Goal: Transaction & Acquisition: Download file/media

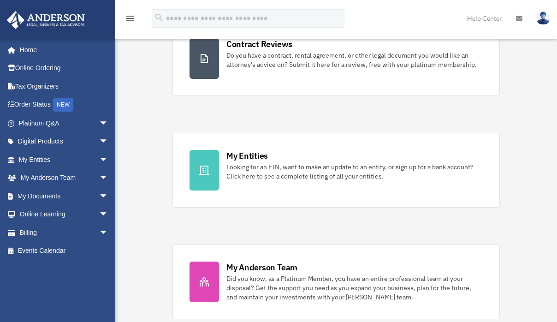
scroll to position [217, 0]
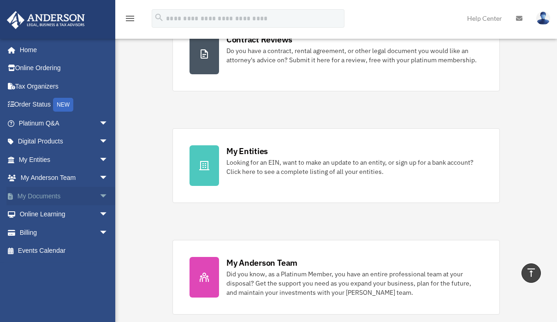
click at [100, 195] on span "arrow_drop_down" at bounding box center [108, 196] width 18 height 19
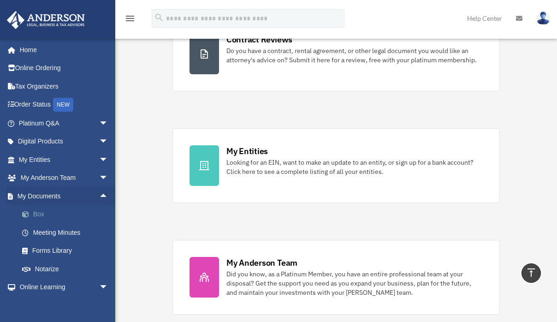
click at [38, 214] on link "Box" at bounding box center [67, 214] width 109 height 18
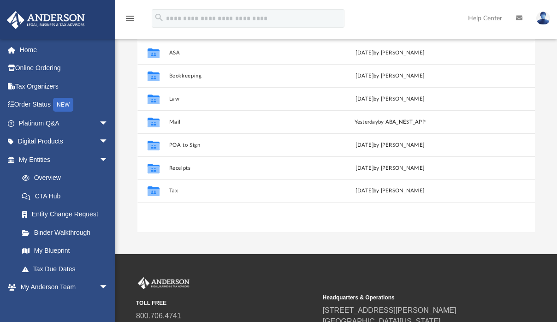
scroll to position [131, 0]
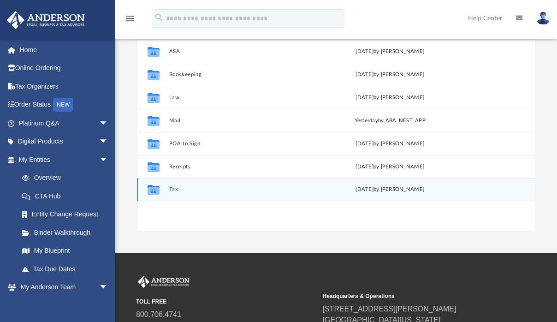
click at [176, 190] on button "Tax" at bounding box center [241, 189] width 145 height 6
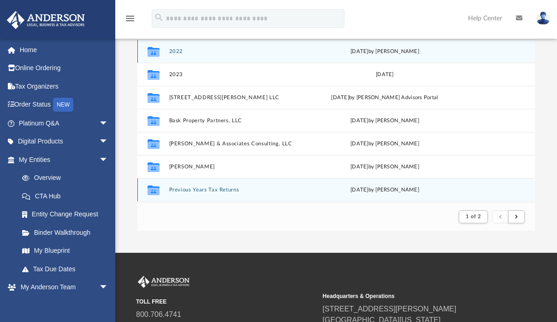
scroll to position [7, 7]
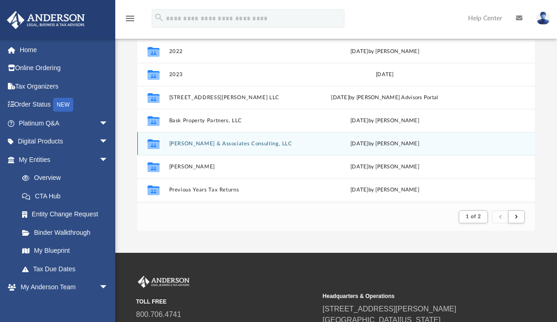
click at [219, 141] on button "[PERSON_NAME] & Associates Consulting, LLC" at bounding box center [239, 144] width 141 height 6
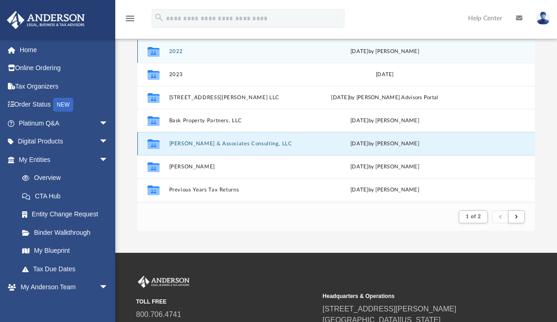
scroll to position [202, 390]
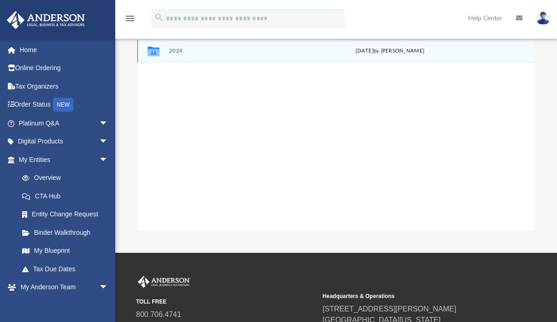
click at [174, 53] on button "2024" at bounding box center [241, 51] width 145 height 6
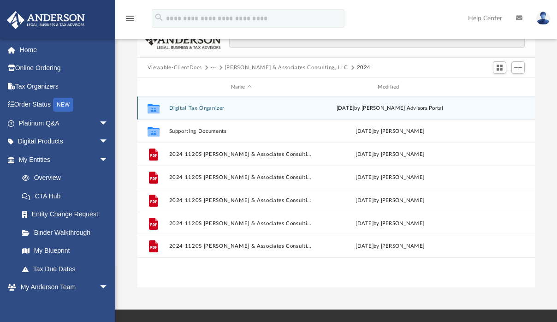
scroll to position [72, 0]
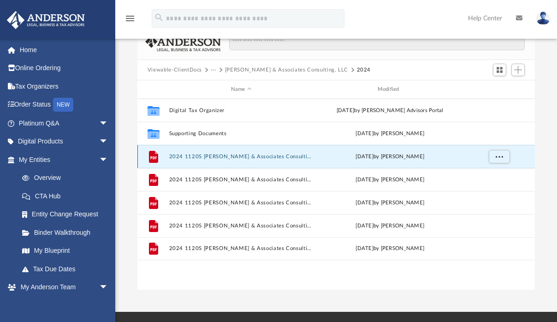
click at [270, 157] on button "2024 1120S Mosley & Associates Consulting, LLC - (FL STATE) Print, Sign, & Mail…" at bounding box center [241, 156] width 145 height 6
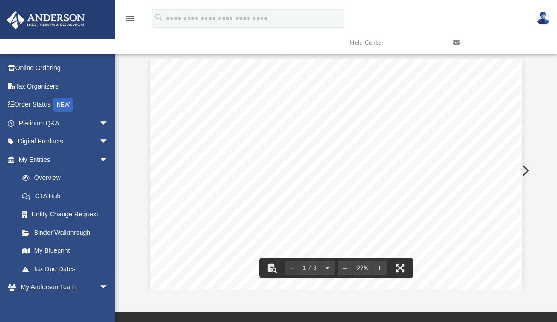
scroll to position [0, 0]
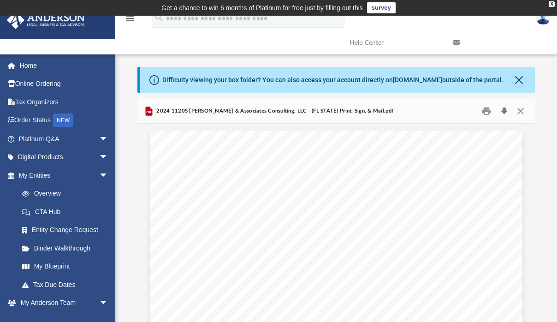
click at [502, 113] on button "Download" at bounding box center [503, 111] width 17 height 14
click at [521, 110] on button "Close" at bounding box center [520, 111] width 17 height 14
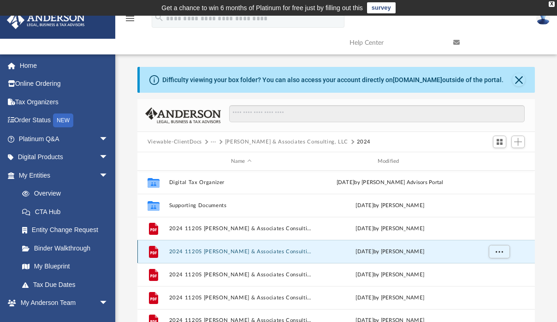
click at [242, 250] on button "2024 1120S Mosley & Associates Consulting, LLC - e-file authorization - please …" at bounding box center [241, 251] width 145 height 6
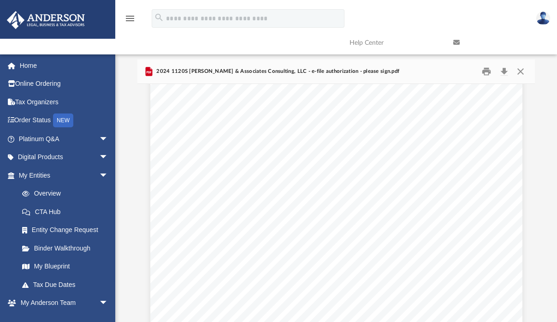
scroll to position [257, 0]
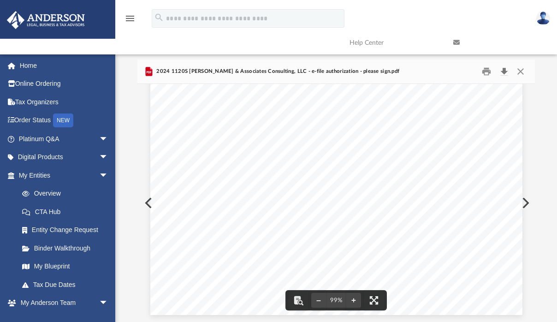
click at [504, 73] on button "Download" at bounding box center [503, 71] width 17 height 14
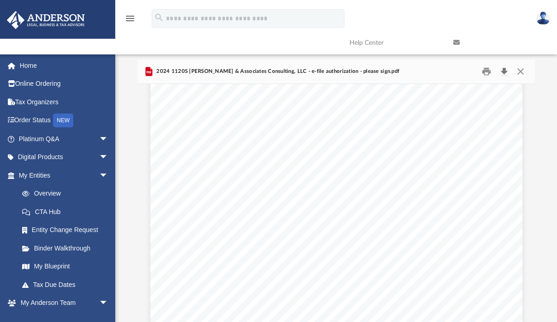
scroll to position [0, 0]
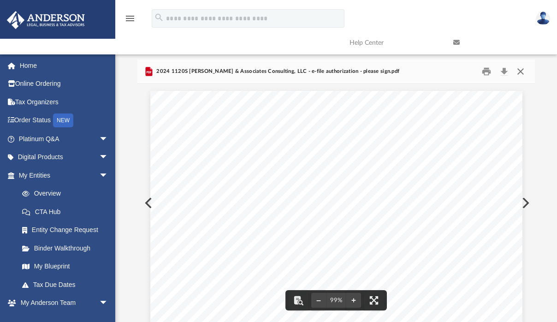
click at [518, 70] on button "Close" at bounding box center [520, 71] width 17 height 14
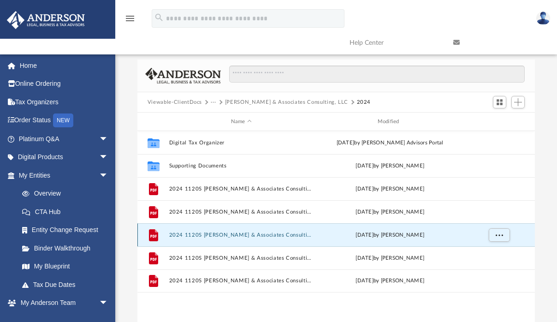
click at [244, 234] on button "2024 1120S Mosley & Associates Consulting, LLC - Filing Instructions.pdf" at bounding box center [241, 235] width 145 height 6
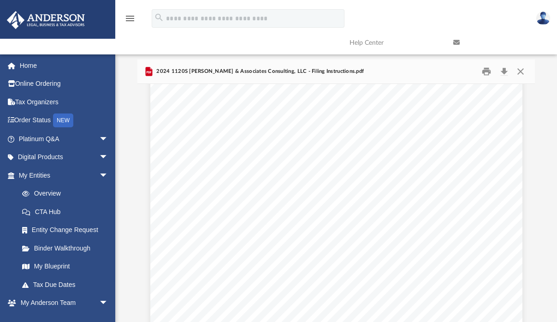
scroll to position [1742, 0]
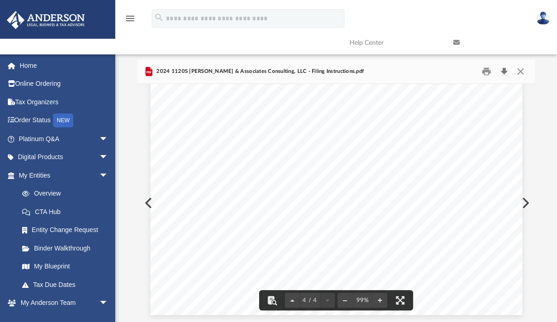
click at [502, 70] on button "Download" at bounding box center [503, 71] width 17 height 14
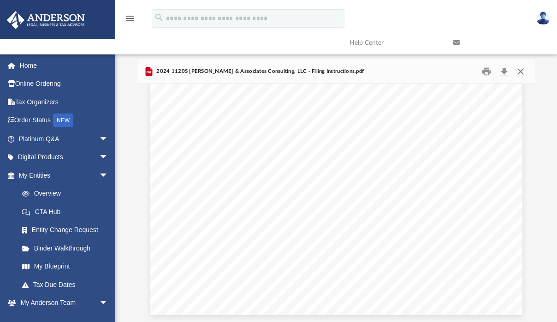
click at [522, 75] on button "Close" at bounding box center [520, 71] width 17 height 14
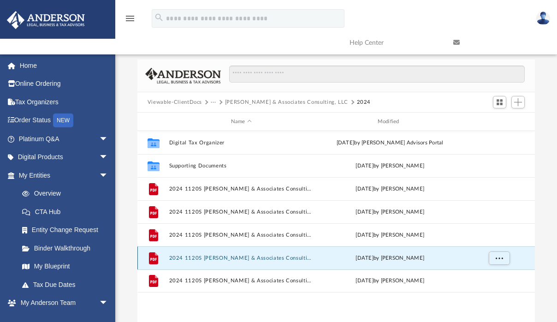
click at [262, 258] on button "2024 1120S Mosley & Associates Consulting, LLC - Proof of Extension.pdf" at bounding box center [241, 258] width 145 height 6
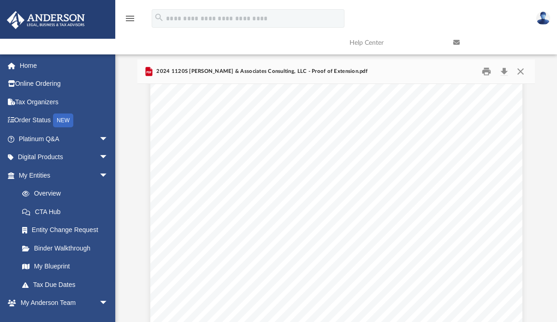
scroll to position [552, 0]
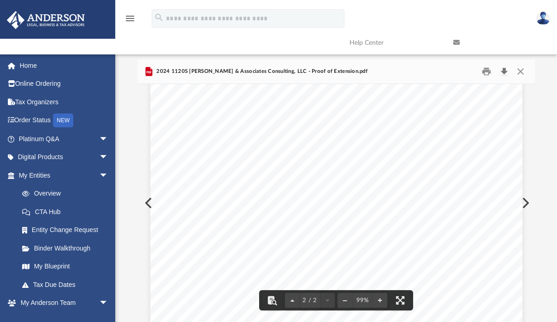
click at [504, 75] on button "Download" at bounding box center [503, 71] width 17 height 14
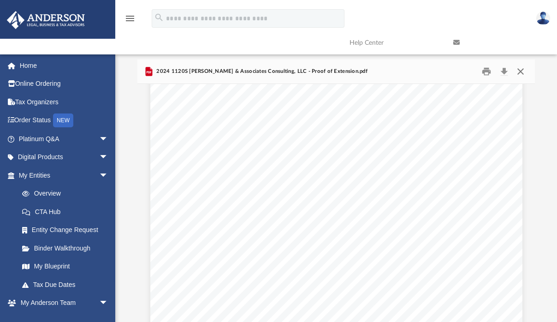
click at [522, 71] on button "Close" at bounding box center [520, 71] width 17 height 14
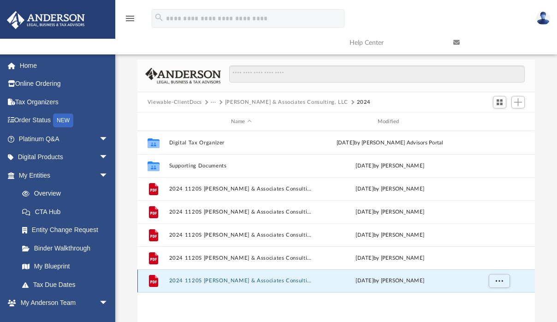
click at [269, 282] on button "2024 1120S Mosley & Associates Consulting, LLC - Review Copy.pdf" at bounding box center [241, 280] width 145 height 6
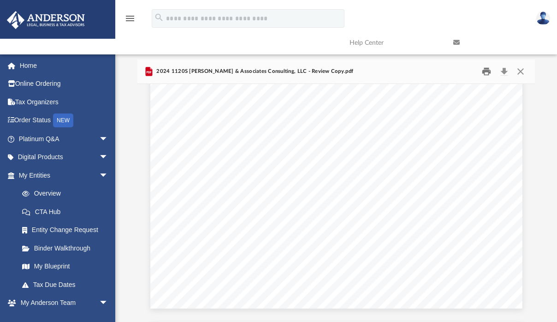
scroll to position [4720, 0]
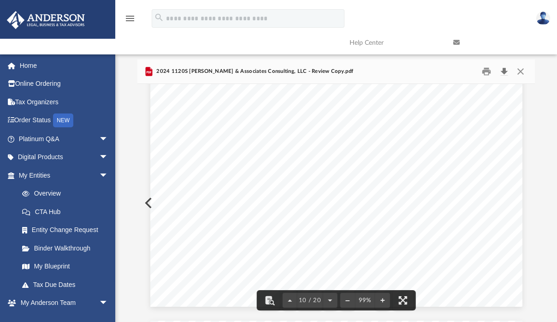
click at [502, 74] on button "Download" at bounding box center [503, 71] width 17 height 14
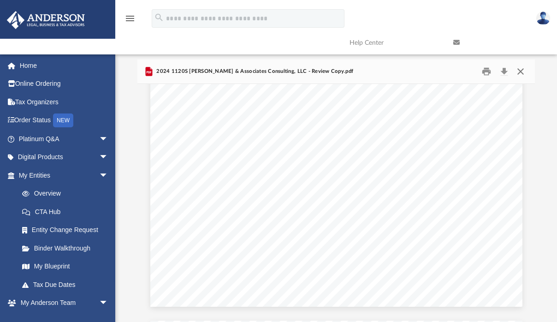
click at [519, 73] on button "Close" at bounding box center [520, 71] width 17 height 14
